Goal: Task Accomplishment & Management: Manage account settings

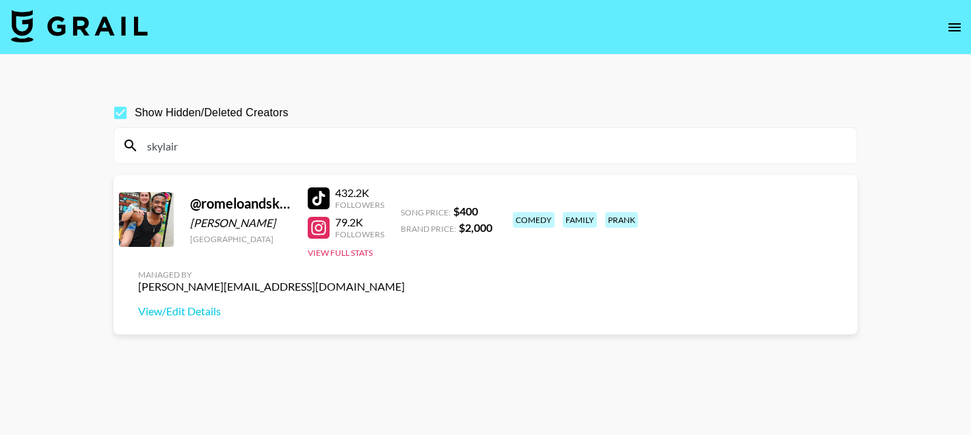
click at [247, 152] on input "skylair" at bounding box center [494, 146] width 710 height 22
paste input "@rebeccasuewatson"
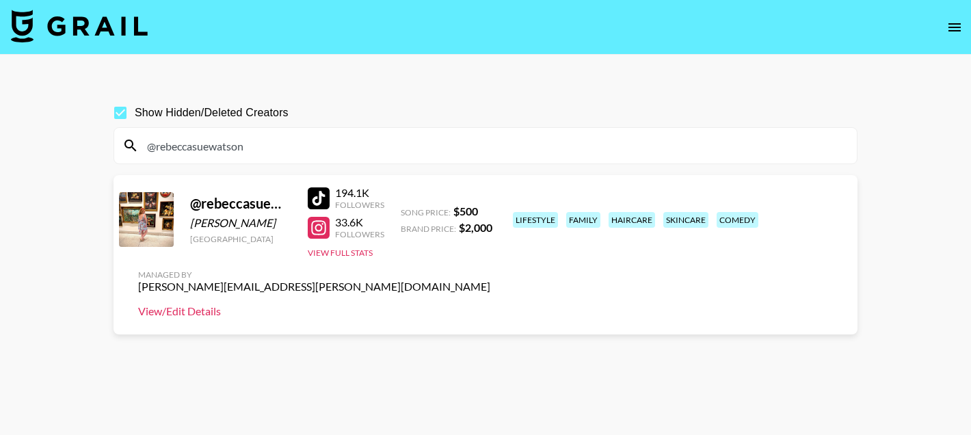
click at [490, 304] on link "View/Edit Details" at bounding box center [314, 311] width 352 height 14
click at [269, 155] on input "@rebeccasuewatson" at bounding box center [494, 146] width 710 height 22
paste input "brooke.stjohn"
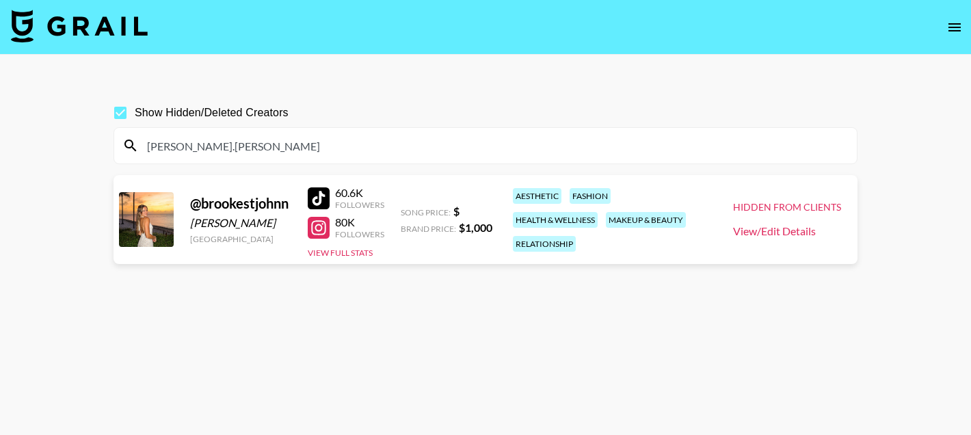
type input "brooke.stjohn"
click at [786, 231] on link "View/Edit Details" at bounding box center [787, 231] width 108 height 14
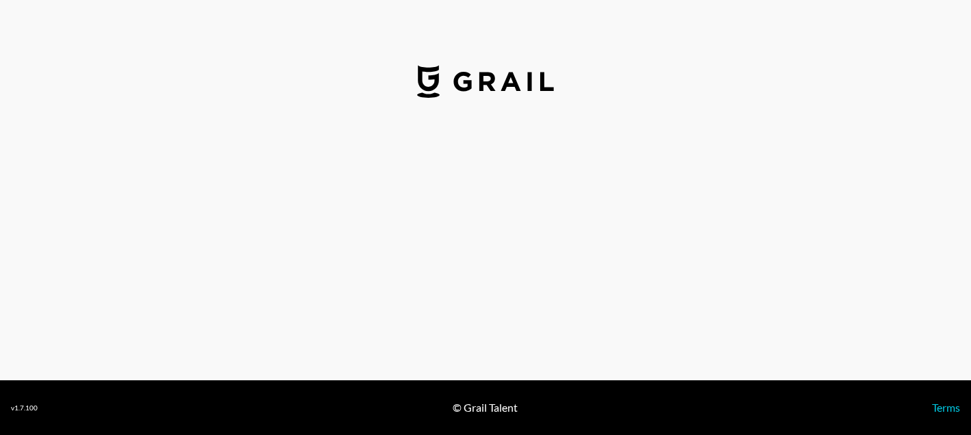
select select "USD"
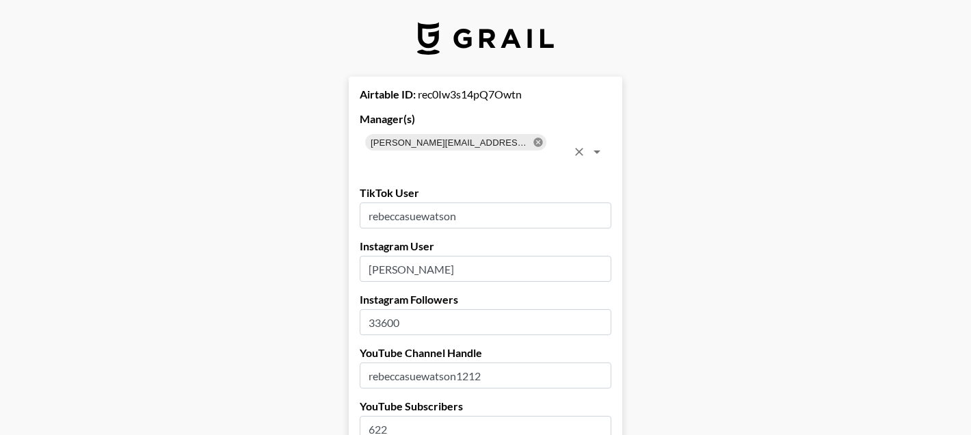
click at [533, 142] on icon at bounding box center [537, 141] width 9 height 9
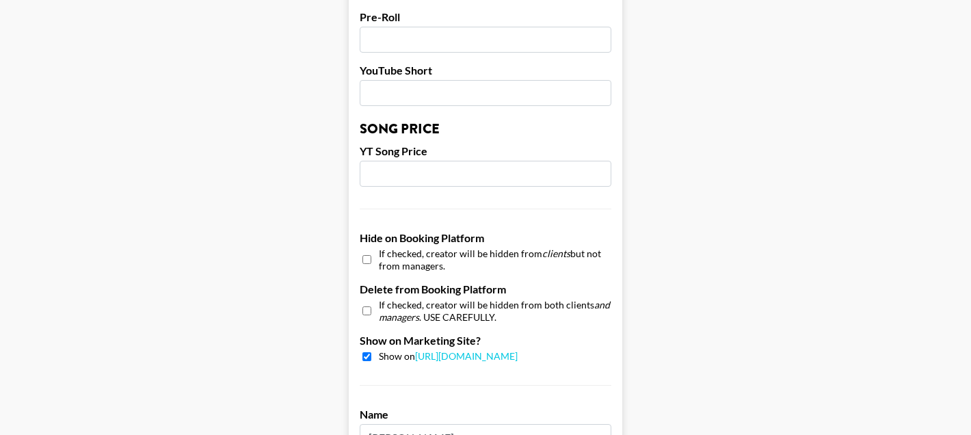
scroll to position [1113, 0]
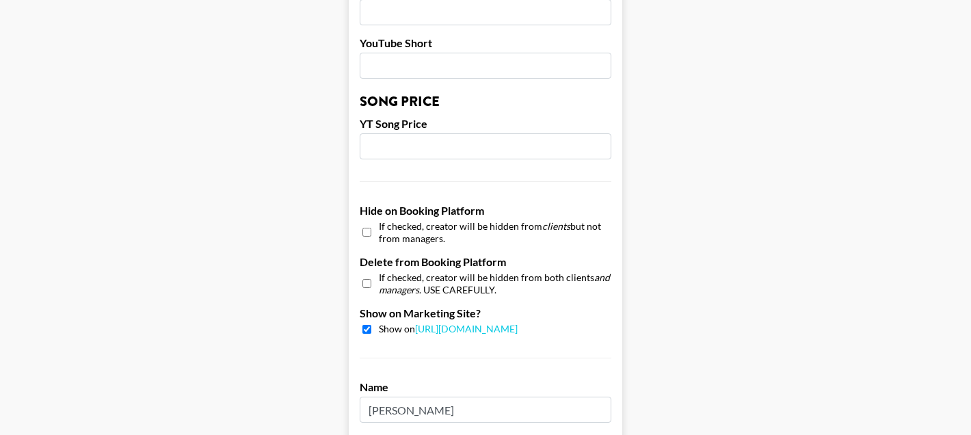
click at [370, 230] on input "checkbox" at bounding box center [366, 232] width 9 height 20
checkbox input "true"
click at [371, 329] on input "checkbox" at bounding box center [366, 329] width 9 height 9
checkbox input "false"
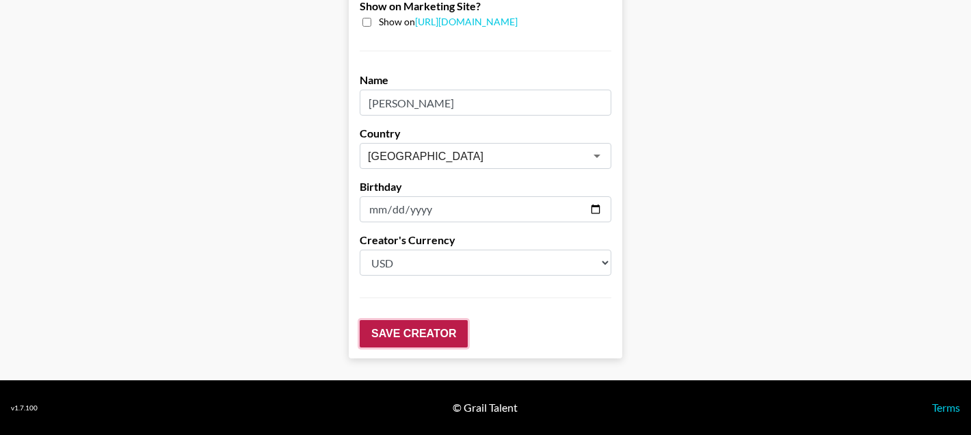
click at [428, 322] on input "Save Creator" at bounding box center [414, 333] width 108 height 27
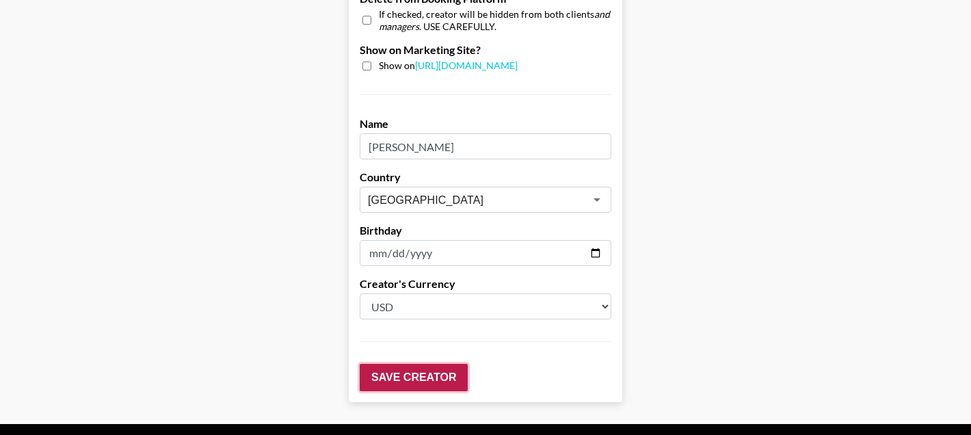
scroll to position [77, 0]
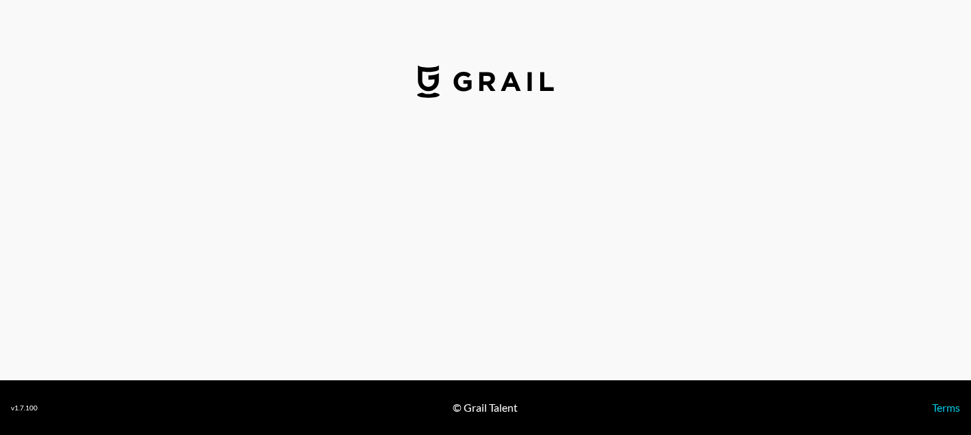
select select "USD"
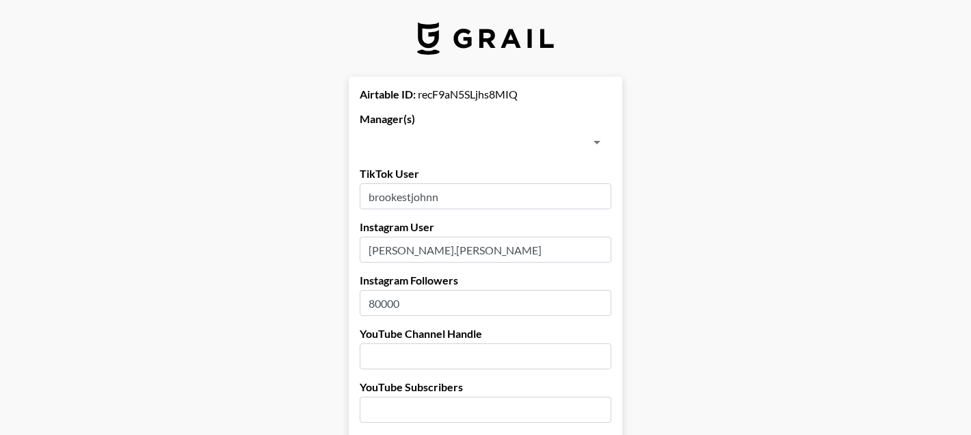
click at [489, 146] on input "text" at bounding box center [474, 142] width 221 height 19
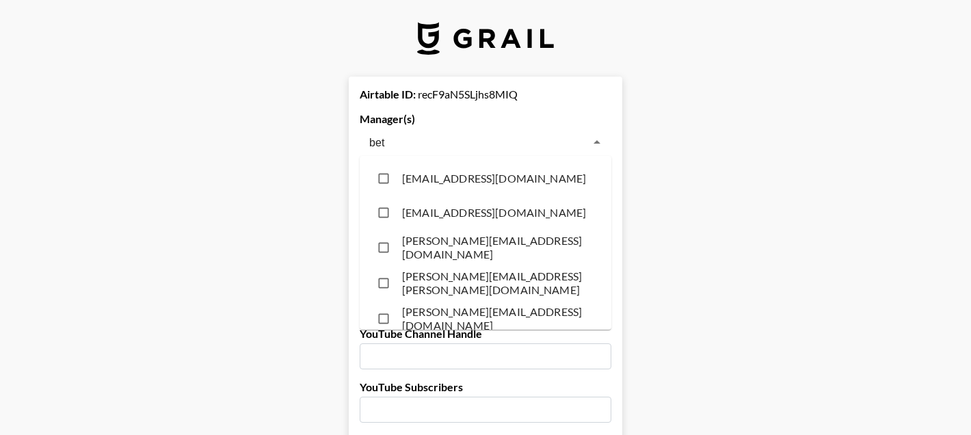
type input "bett"
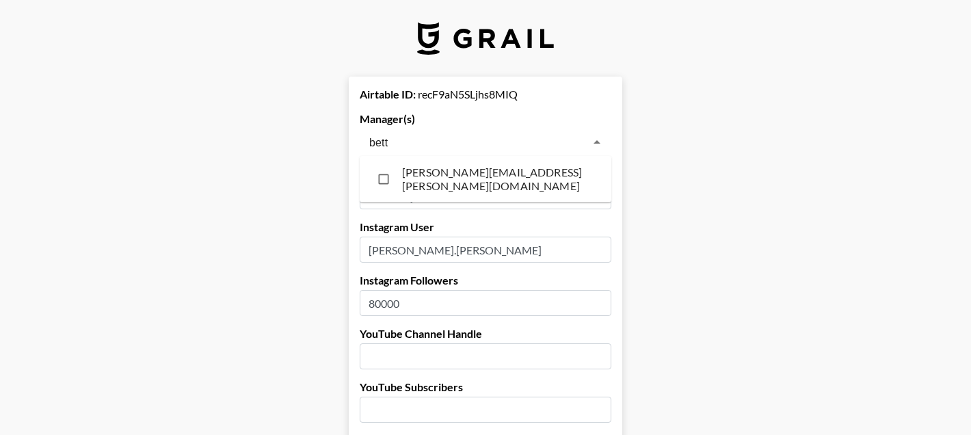
click at [480, 173] on li "[PERSON_NAME][EMAIL_ADDRESS][PERSON_NAME][DOMAIN_NAME]" at bounding box center [486, 179] width 252 height 36
checkbox input "true"
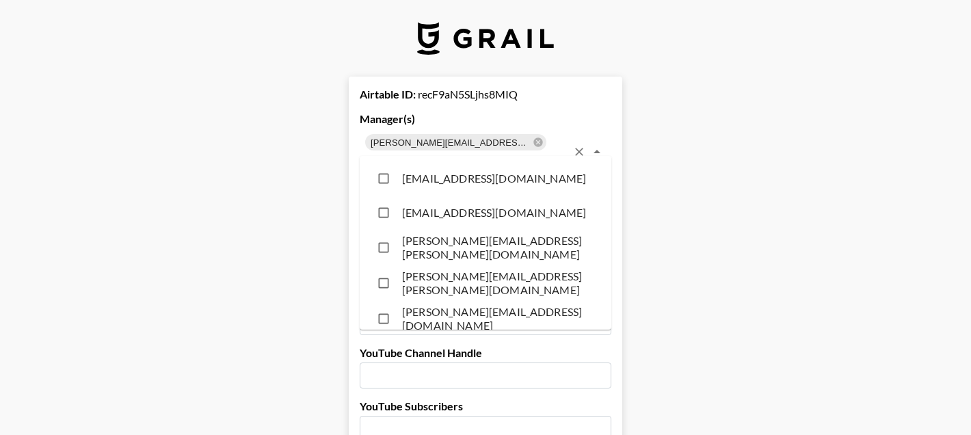
scroll to position [1644, 0]
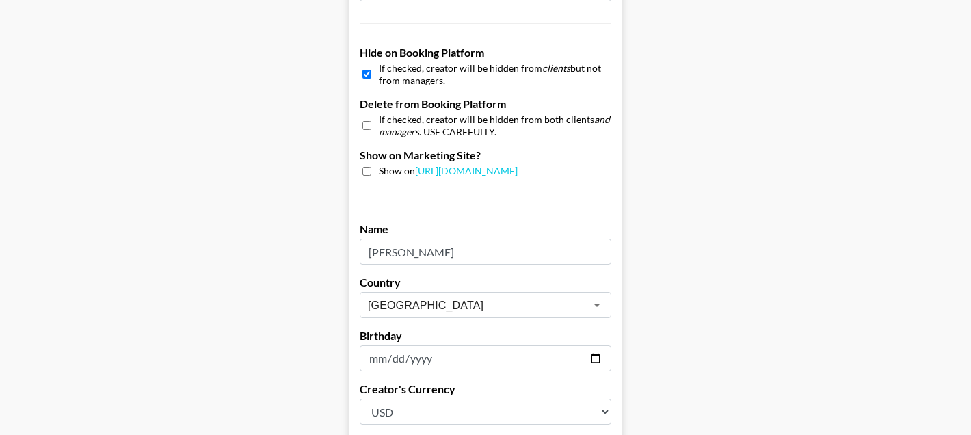
scroll to position [1289, 0]
click at [369, 65] on input "checkbox" at bounding box center [366, 75] width 9 height 20
checkbox input "false"
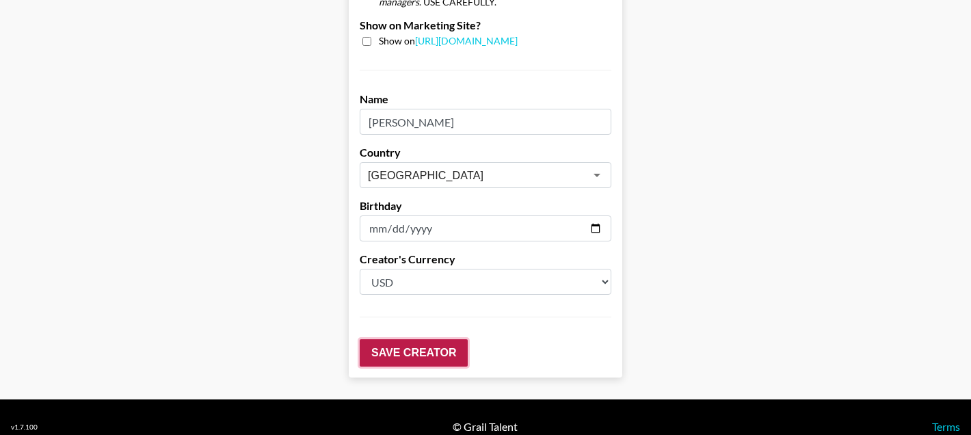
click at [386, 339] on input "Save Creator" at bounding box center [414, 352] width 108 height 27
